Goal: Submit feedback/report problem: Submit feedback/report problem

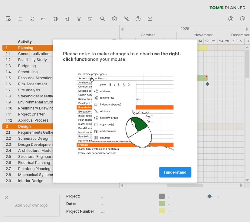
click at [179, 171] on span "I understand" at bounding box center [175, 172] width 22 height 5
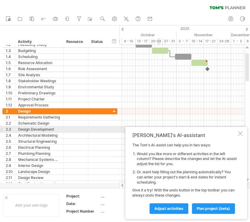
click at [240, 131] on div at bounding box center [240, 133] width 5 height 5
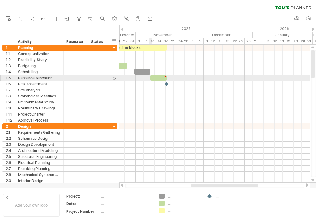
type textarea "**********"
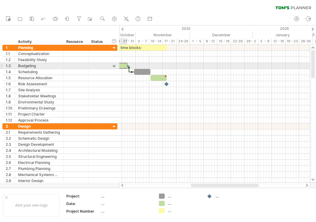
click at [125, 65] on div at bounding box center [119, 66] width 16 height 6
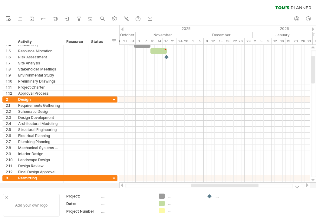
click at [4, 197] on div "Add your own logo" at bounding box center [31, 205] width 57 height 23
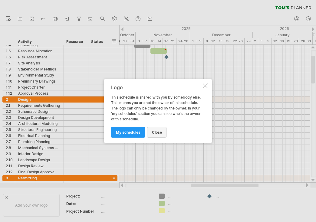
click at [159, 132] on span "close" at bounding box center [157, 132] width 10 height 5
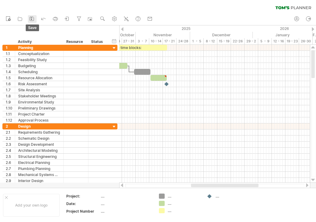
click at [35, 18] on icon at bounding box center [32, 19] width 6 height 6
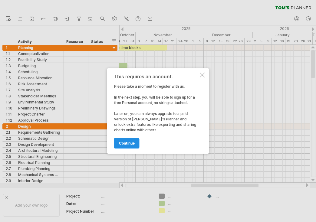
click at [131, 145] on span "continue" at bounding box center [127, 143] width 16 height 5
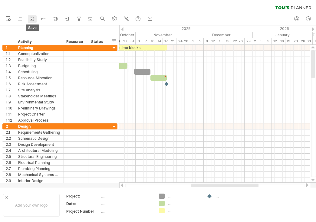
click at [33, 18] on icon at bounding box center [32, 19] width 6 height 6
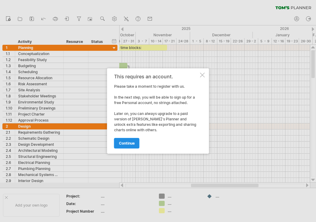
click at [129, 142] on span "continue" at bounding box center [127, 143] width 16 height 5
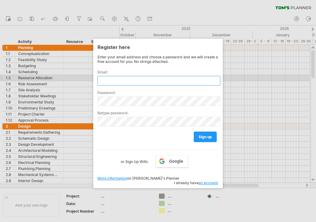
click at [145, 80] on input "text" at bounding box center [159, 81] width 123 height 10
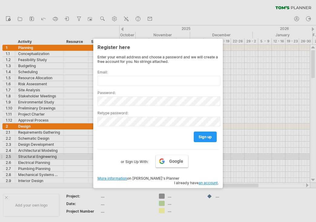
click at [170, 157] on link "Google" at bounding box center [172, 161] width 33 height 13
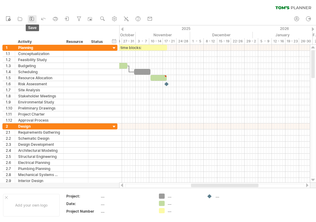
click at [29, 21] on icon at bounding box center [32, 19] width 6 height 6
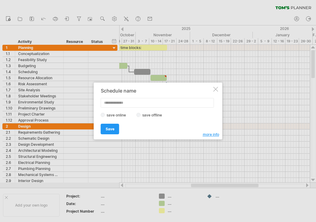
click at [129, 102] on input "text" at bounding box center [157, 103] width 113 height 10
type input "**********"
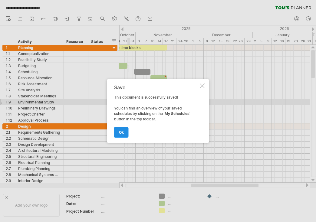
click at [122, 135] on link "ok" at bounding box center [121, 132] width 15 height 11
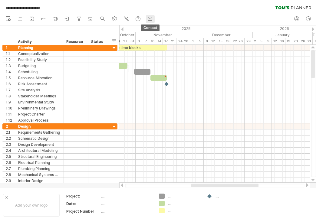
click at [150, 17] on use at bounding box center [150, 19] width 6 height 6
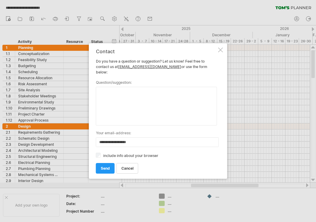
click at [217, 50] on div "**********" at bounding box center [158, 111] width 139 height 136
click at [222, 52] on div at bounding box center [221, 50] width 5 height 5
